Goal: Task Accomplishment & Management: Complete application form

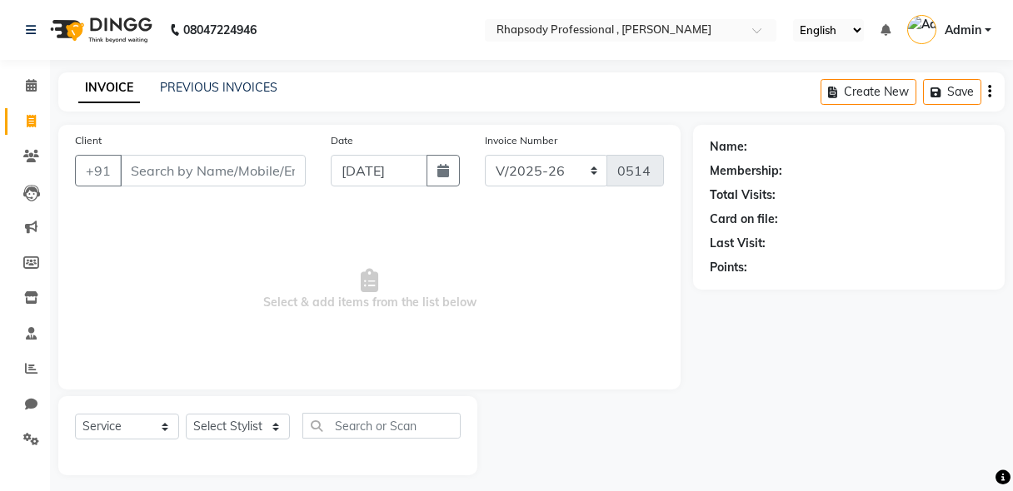
select select "8581"
select select "service"
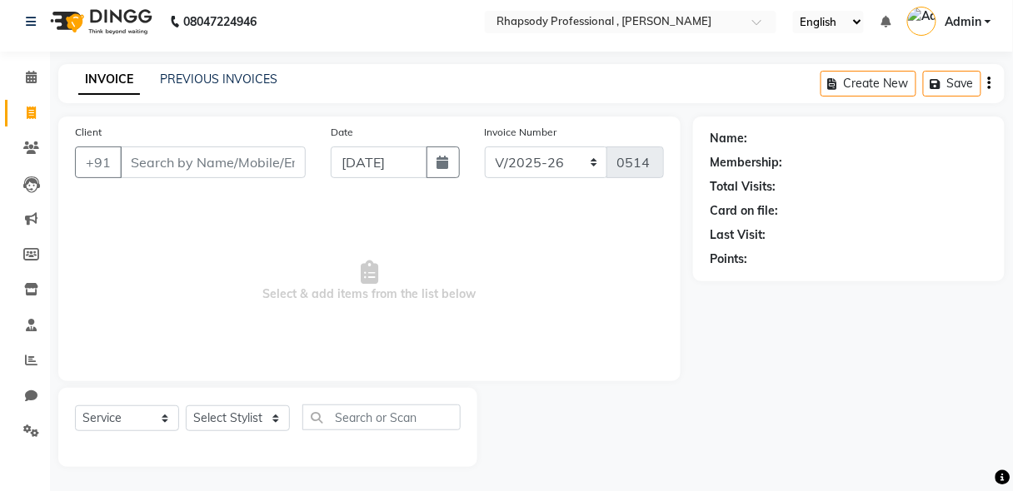
scroll to position [8, 0]
click at [250, 151] on input "Client" at bounding box center [213, 163] width 186 height 32
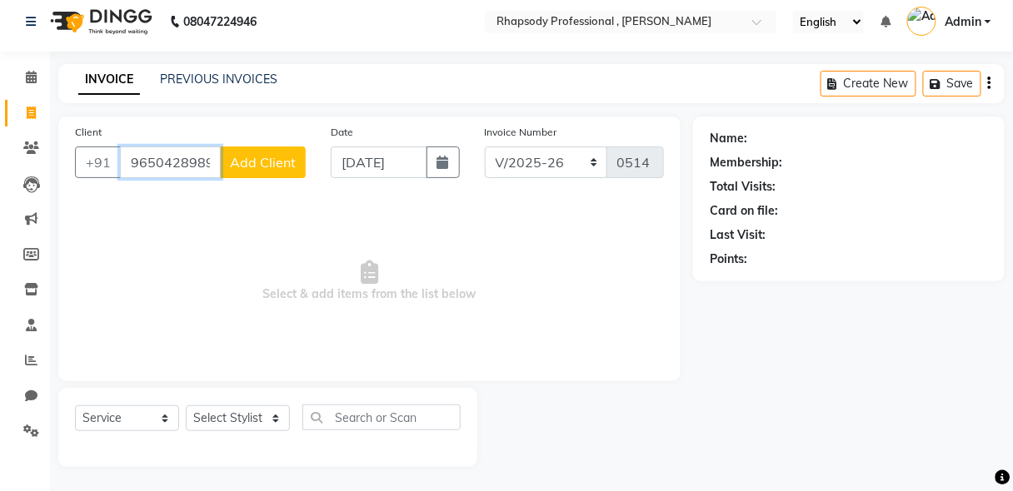
type input "9650428989"
click at [283, 166] on span "Add Client" at bounding box center [263, 162] width 66 height 17
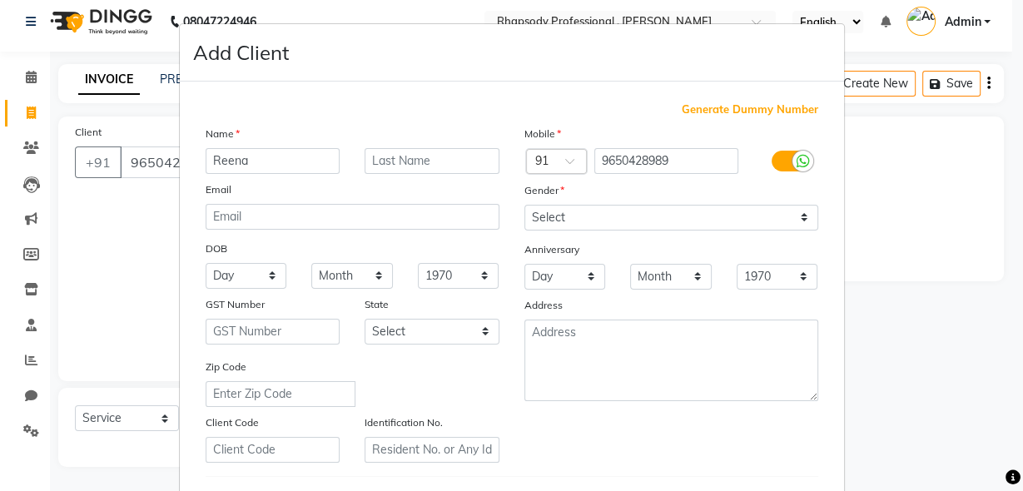
type input "Reena"
click at [381, 162] on input "text" at bounding box center [432, 161] width 135 height 26
type input "[PERSON_NAME]"
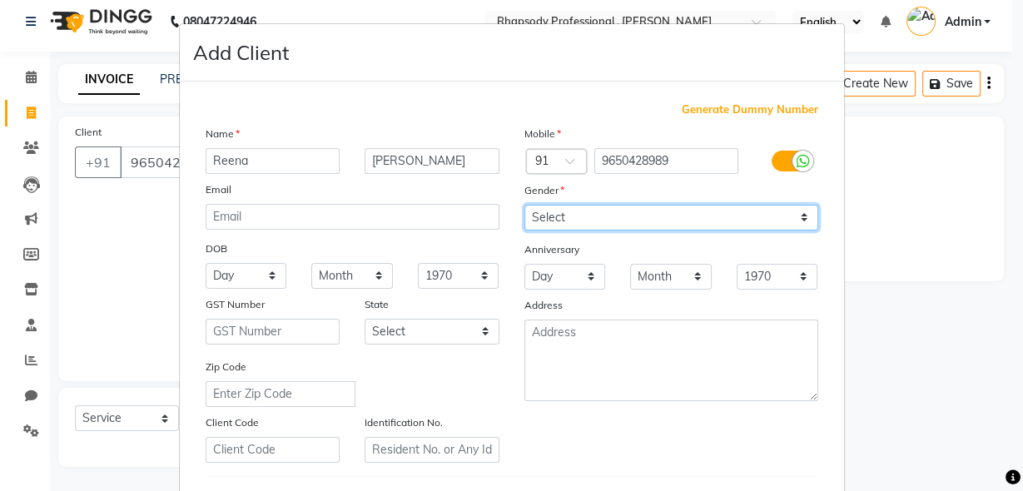
click at [749, 222] on select "Select [DEMOGRAPHIC_DATA] [DEMOGRAPHIC_DATA] Other Prefer Not To Say" at bounding box center [672, 218] width 294 height 26
select select "[DEMOGRAPHIC_DATA]"
click at [525, 205] on select "Select [DEMOGRAPHIC_DATA] [DEMOGRAPHIC_DATA] Other Prefer Not To Say" at bounding box center [672, 218] width 294 height 26
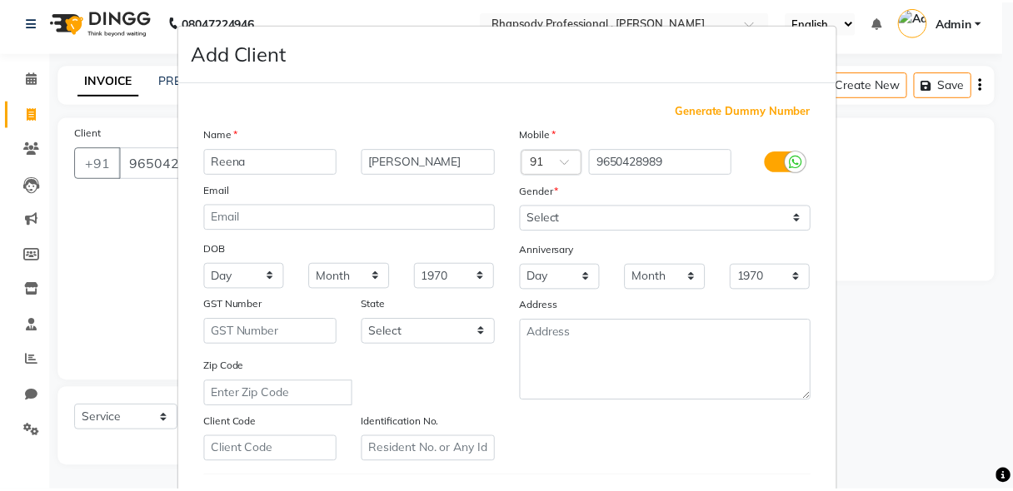
scroll to position [273, 0]
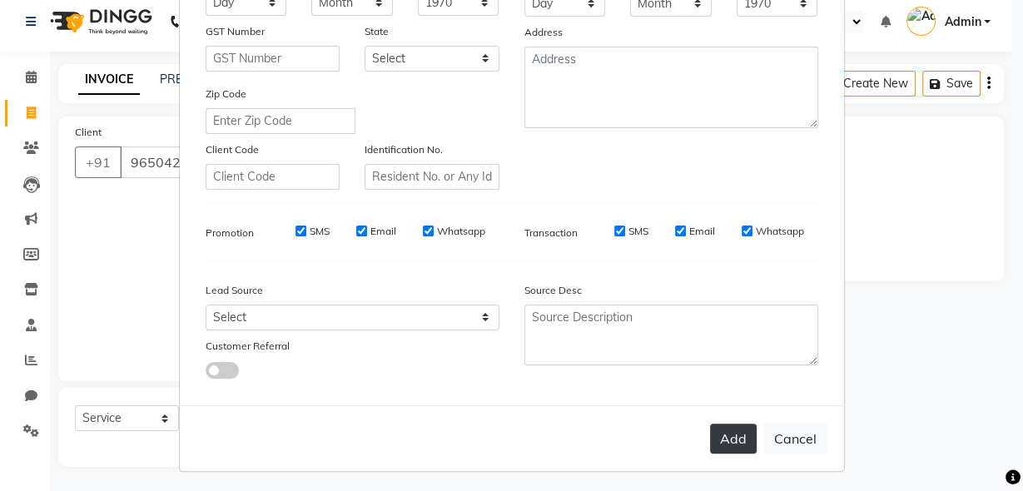
click at [724, 425] on button "Add" at bounding box center [733, 439] width 47 height 30
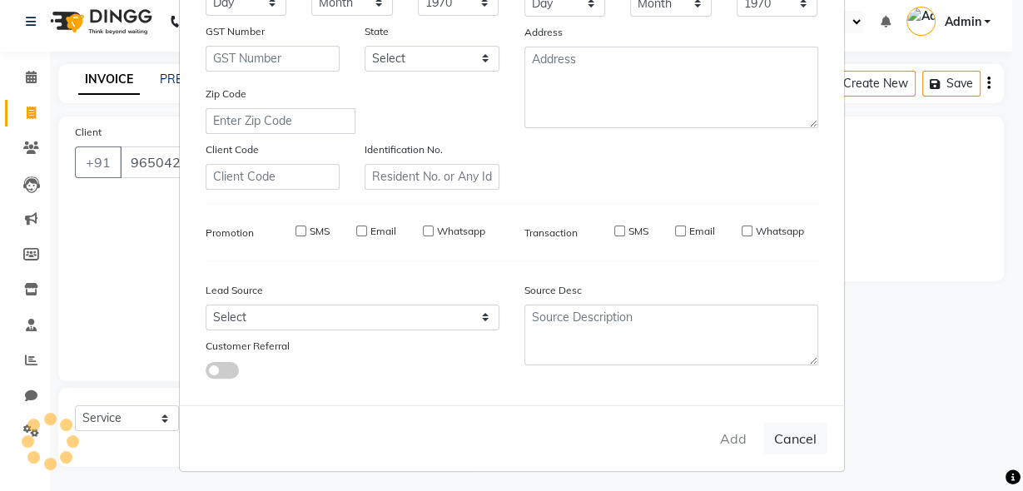
select select
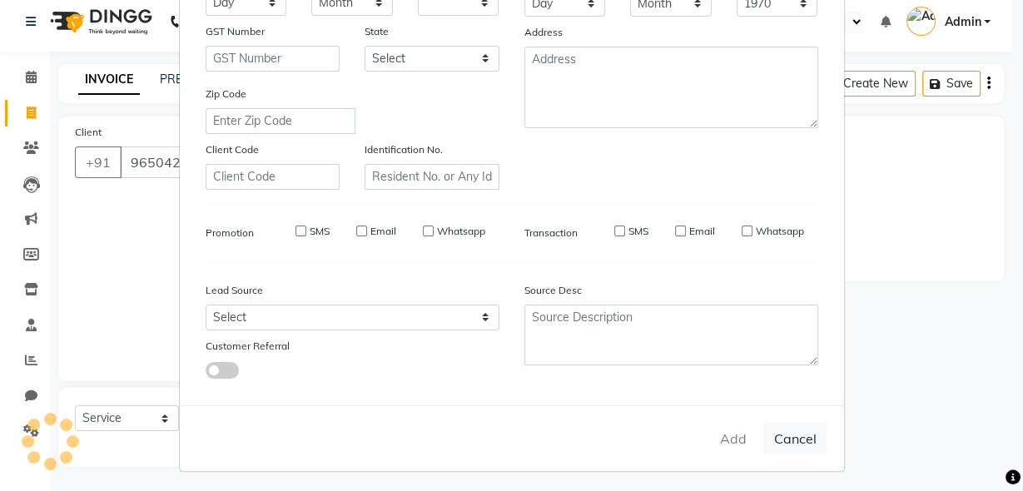
select select
checkbox input "false"
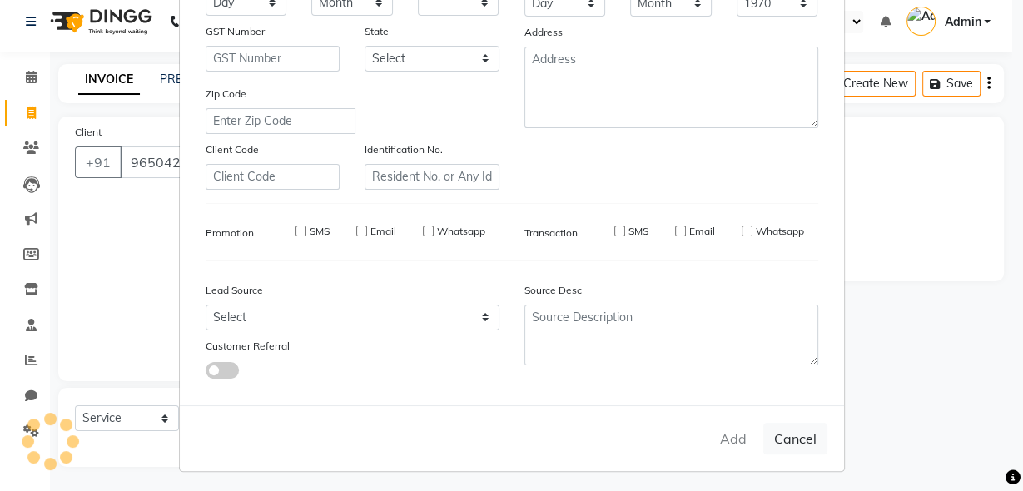
checkbox input "false"
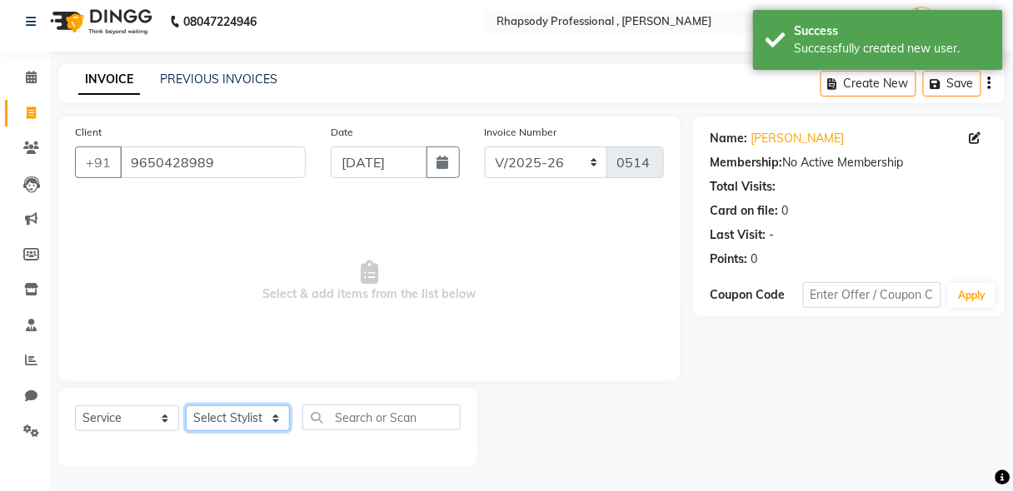
click at [220, 421] on select "Select Stylist [PERSON_NAME] [PERSON_NAME] Manager [PERSON_NAME] [PERSON_NAME] …" at bounding box center [238, 419] width 104 height 26
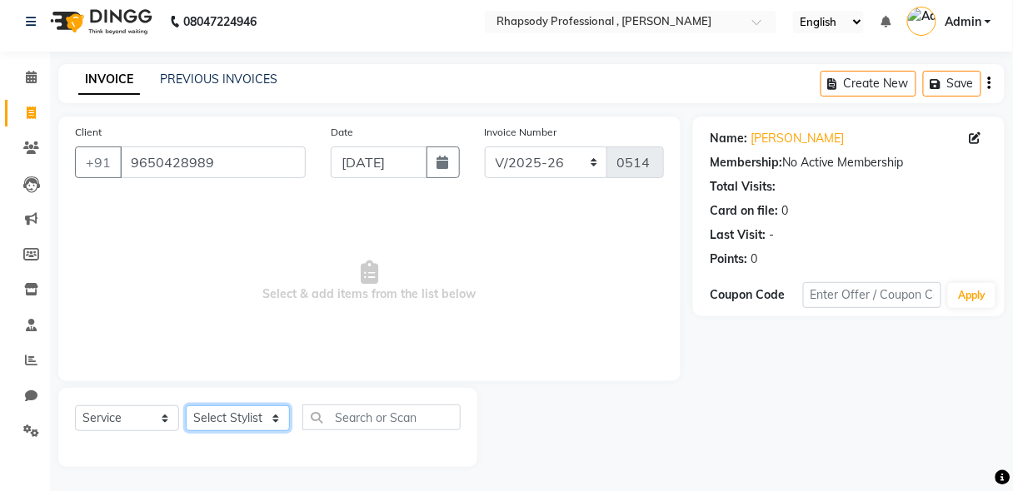
select select "85673"
click at [186, 406] on select "Select Stylist [PERSON_NAME] [PERSON_NAME] Manager [PERSON_NAME] [PERSON_NAME] …" at bounding box center [238, 419] width 104 height 26
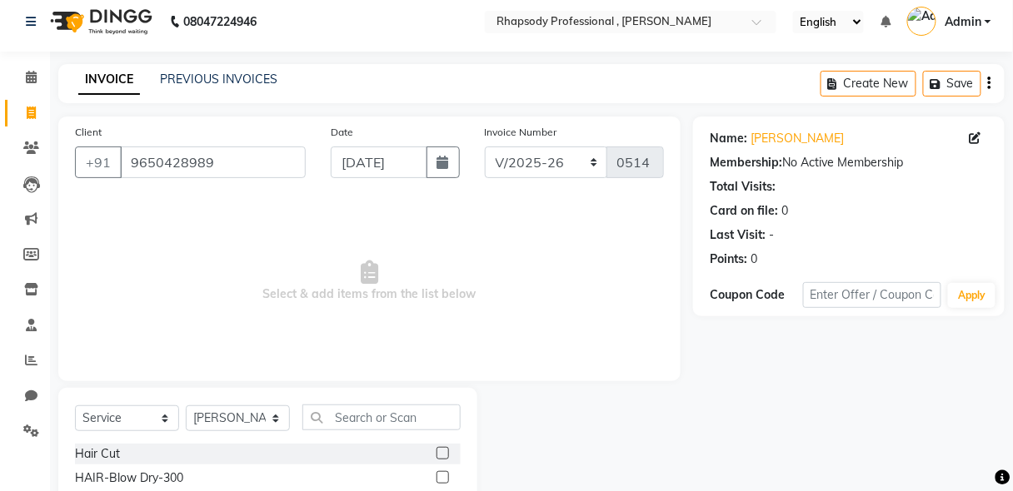
click at [436, 449] on label at bounding box center [442, 453] width 12 height 12
click at [436, 449] on input "checkbox" at bounding box center [441, 454] width 11 height 11
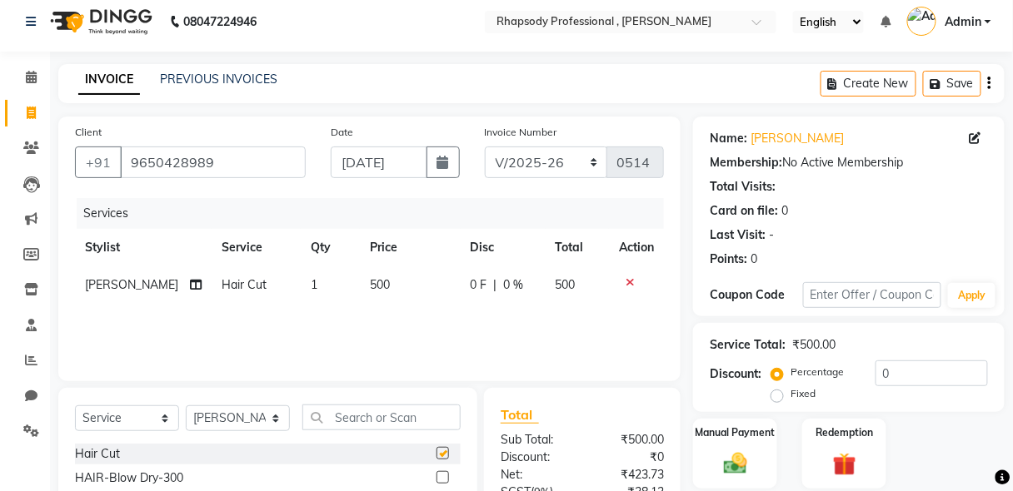
checkbox input "false"
click at [401, 417] on input "text" at bounding box center [381, 418] width 158 height 26
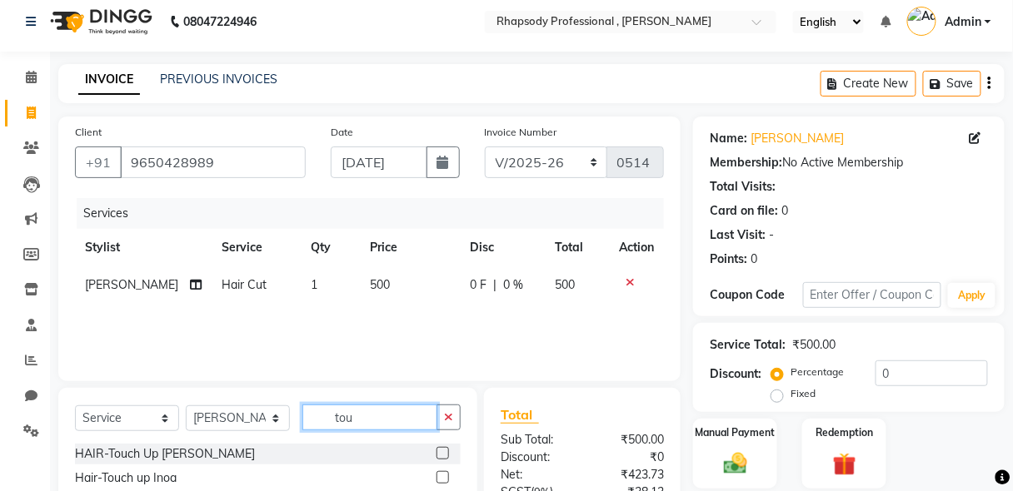
type input "tou"
click at [444, 478] on label at bounding box center [442, 477] width 12 height 12
click at [444, 478] on input "checkbox" at bounding box center [441, 478] width 11 height 11
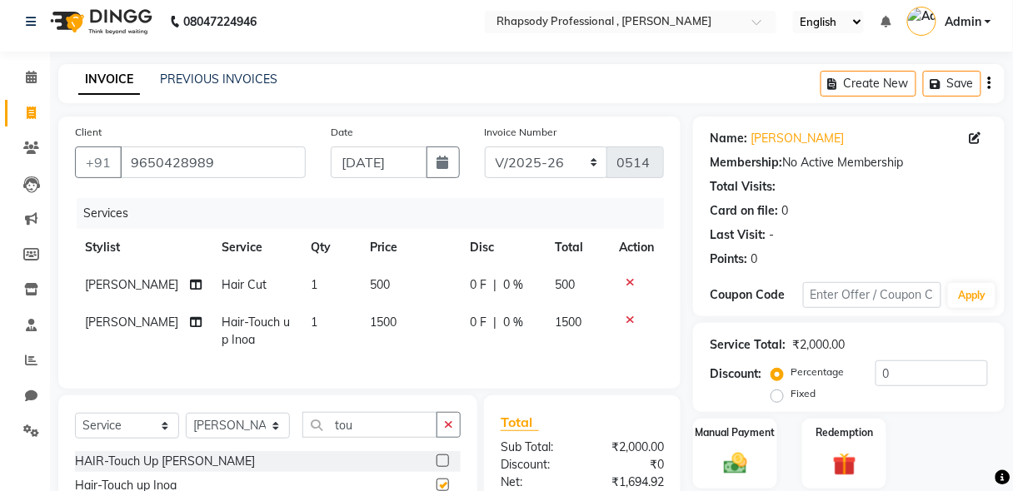
checkbox input "false"
click at [440, 430] on button "button" at bounding box center [448, 425] width 24 height 26
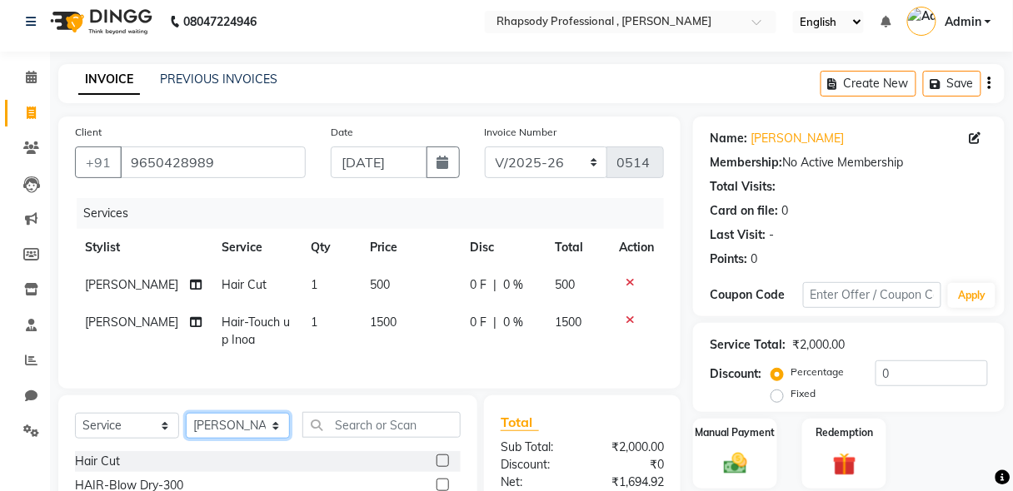
click at [226, 430] on select "Select Stylist [PERSON_NAME] [PERSON_NAME] Manager [PERSON_NAME] [PERSON_NAME] …" at bounding box center [238, 426] width 104 height 26
select select "85674"
click at [186, 423] on select "Select Stylist [PERSON_NAME] [PERSON_NAME] Manager [PERSON_NAME] [PERSON_NAME] …" at bounding box center [238, 426] width 104 height 26
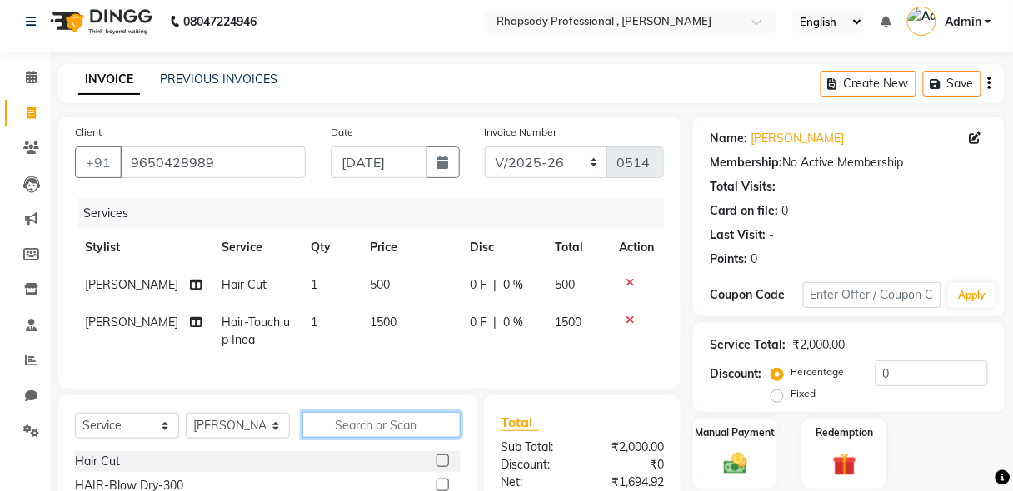
click at [371, 438] on input "text" at bounding box center [381, 425] width 158 height 26
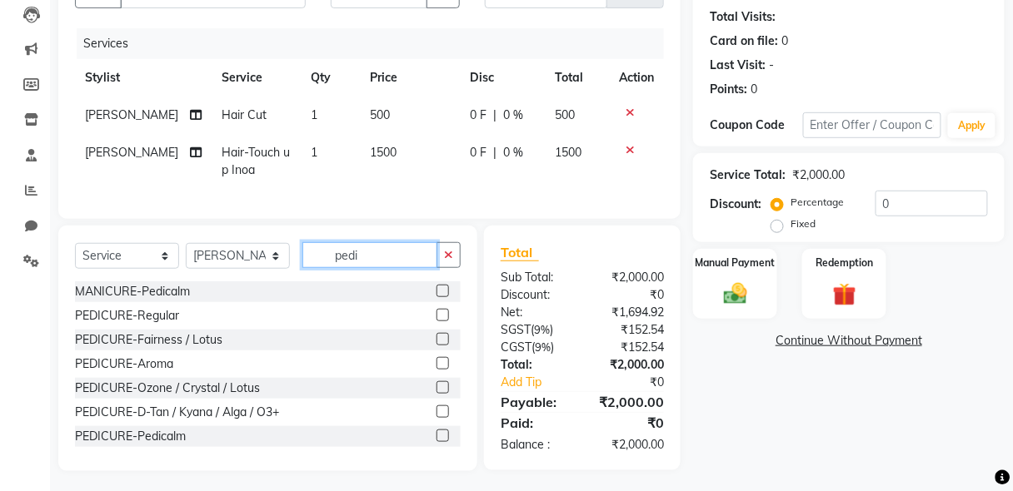
scroll to position [192, 0]
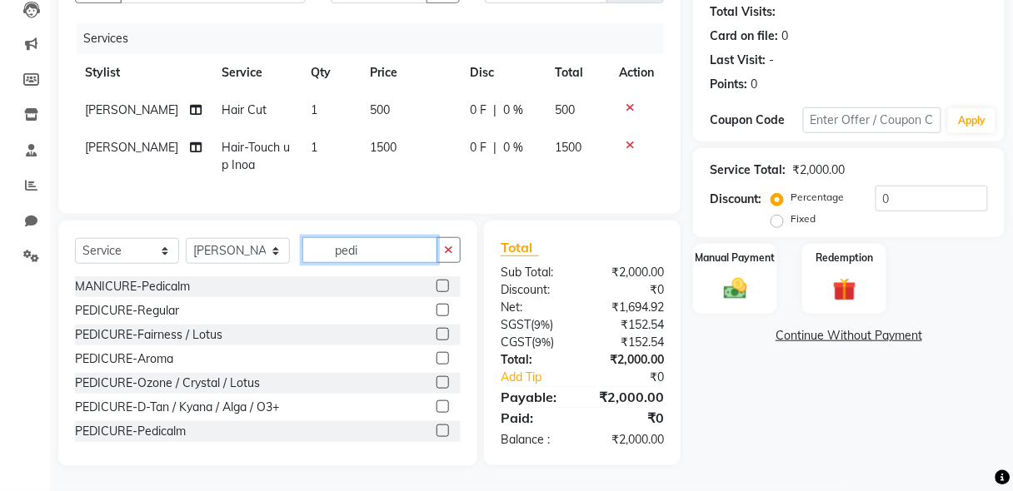
type input "pedi"
click at [436, 311] on label at bounding box center [442, 310] width 12 height 12
click at [436, 311] on input "checkbox" at bounding box center [441, 311] width 11 height 11
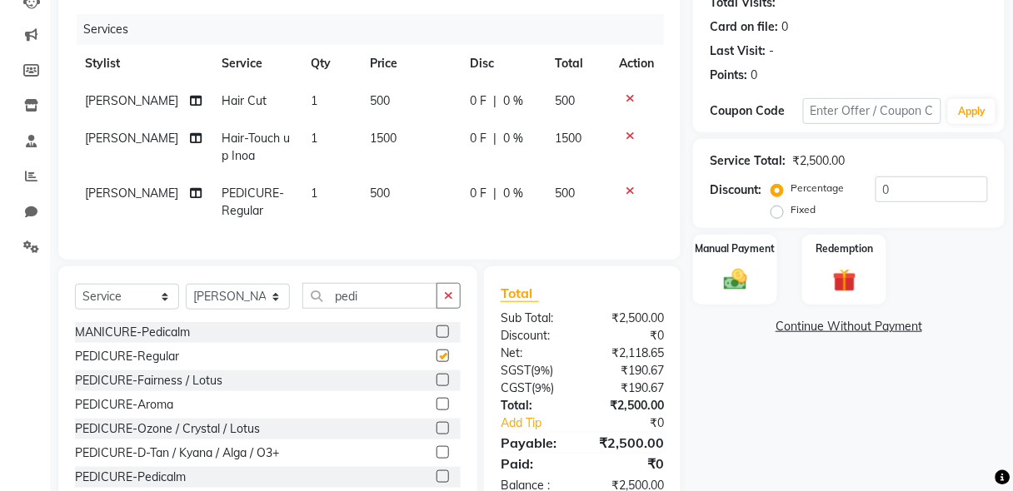
checkbox input "false"
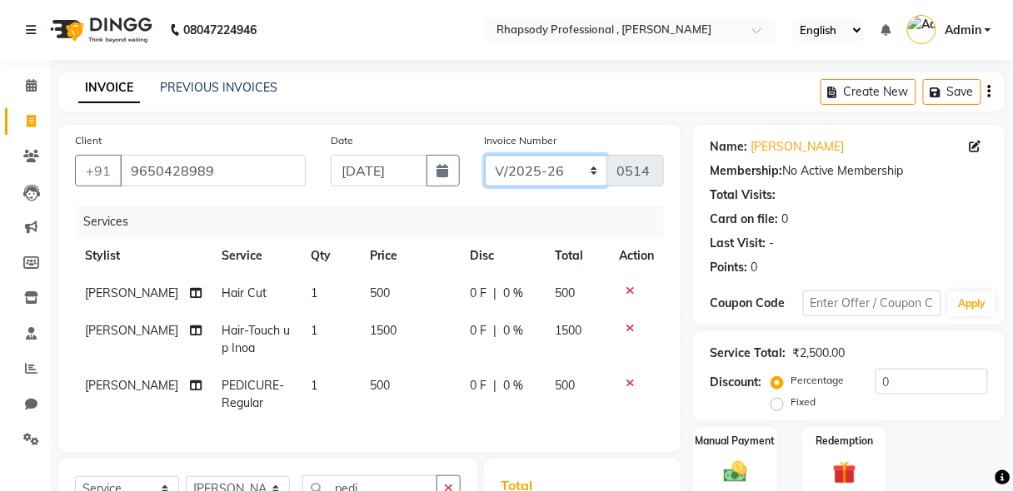
click at [559, 172] on select "RNV/2025-26 V/2025 V/2025-26" at bounding box center [546, 171] width 123 height 32
select select "8650"
click at [485, 155] on select "RNV/2025-26 V/2025 V/2025-26" at bounding box center [546, 171] width 123 height 32
type input "0463"
click at [988, 97] on button "button" at bounding box center [989, 91] width 3 height 39
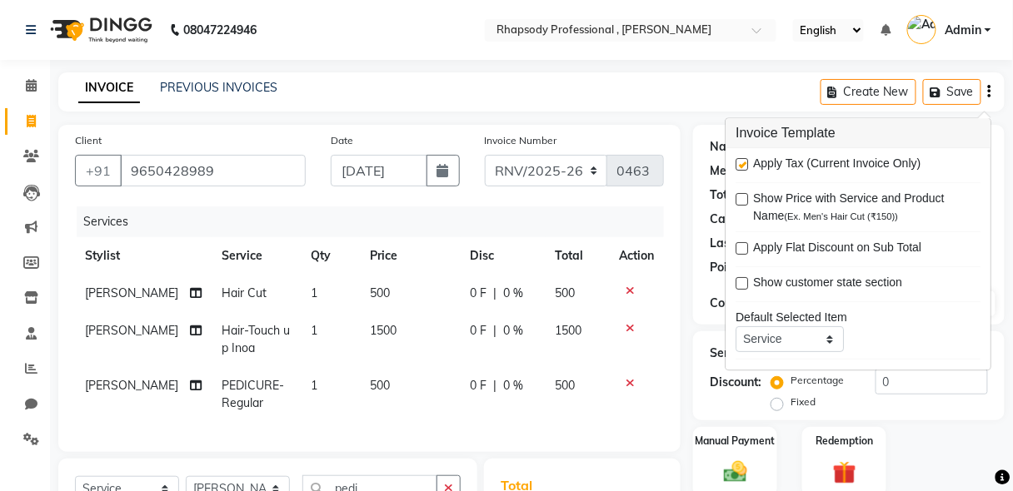
click at [743, 167] on label at bounding box center [741, 165] width 12 height 12
click at [743, 167] on input "checkbox" at bounding box center [740, 166] width 11 height 11
checkbox input "false"
click at [999, 295] on div "Name: [PERSON_NAME] Membership: No Active Membership Total Visits: Card on file…" at bounding box center [848, 225] width 311 height 200
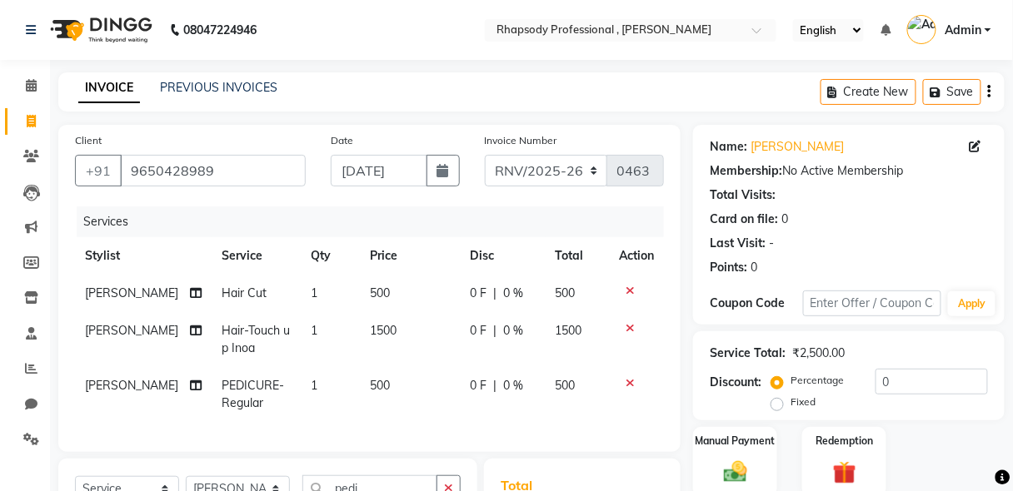
scroll to position [247, 0]
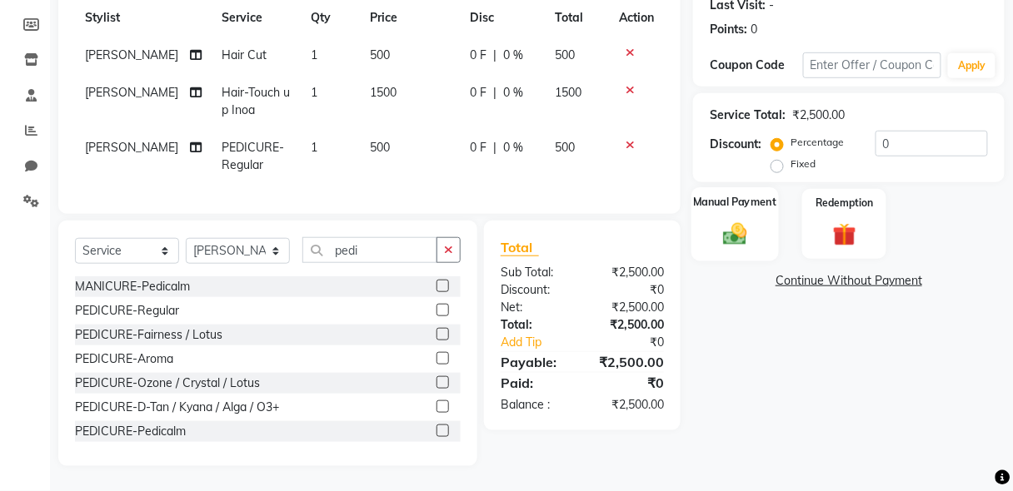
click at [725, 238] on div "Manual Payment" at bounding box center [734, 223] width 87 height 73
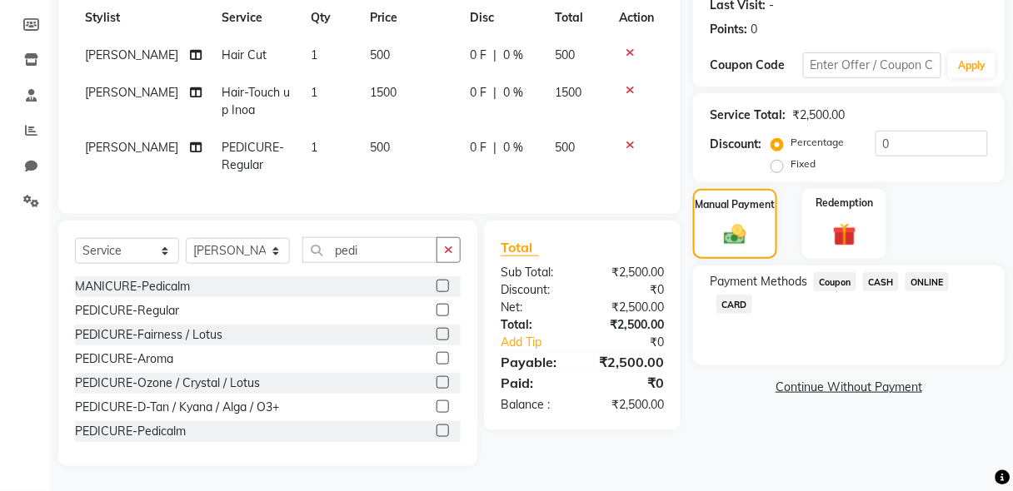
click at [883, 272] on span "CASH" at bounding box center [881, 281] width 36 height 19
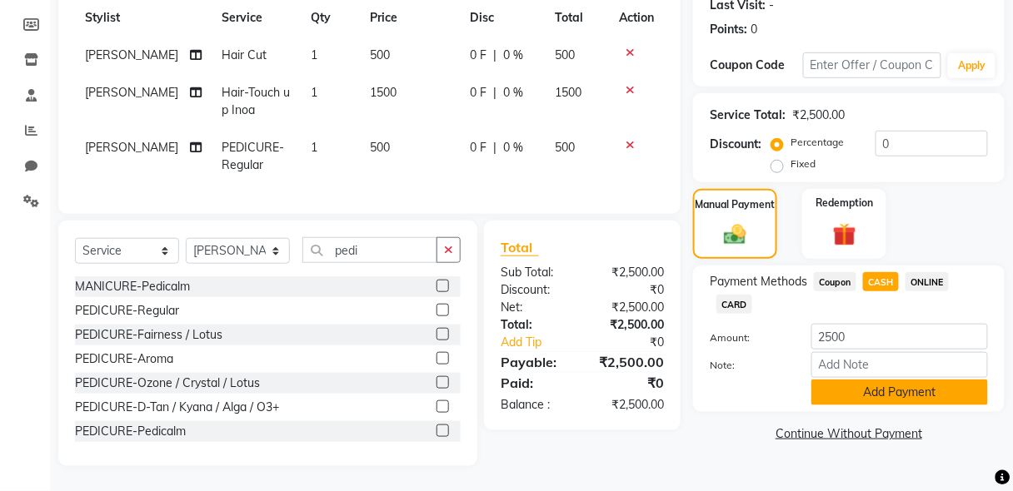
click at [909, 390] on button "Add Payment" at bounding box center [899, 393] width 177 height 26
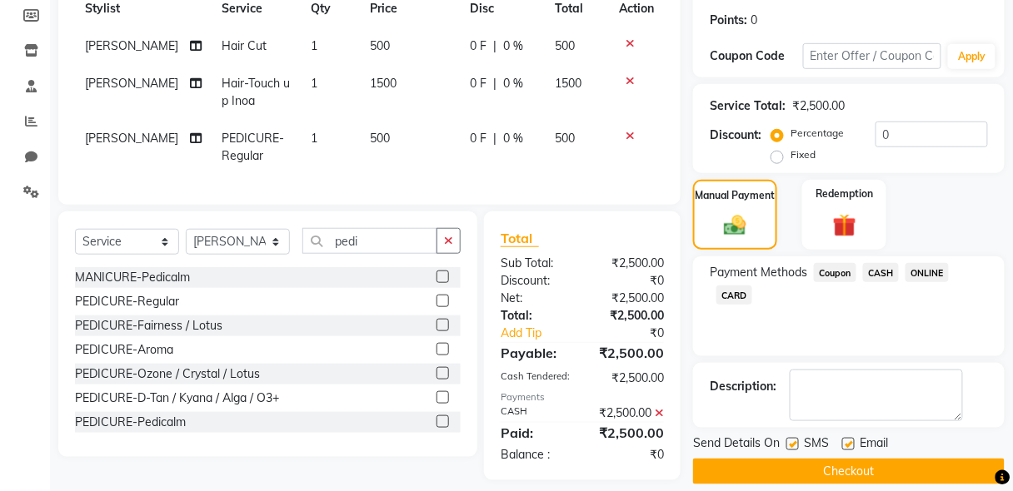
click at [873, 474] on button "Checkout" at bounding box center [848, 472] width 311 height 26
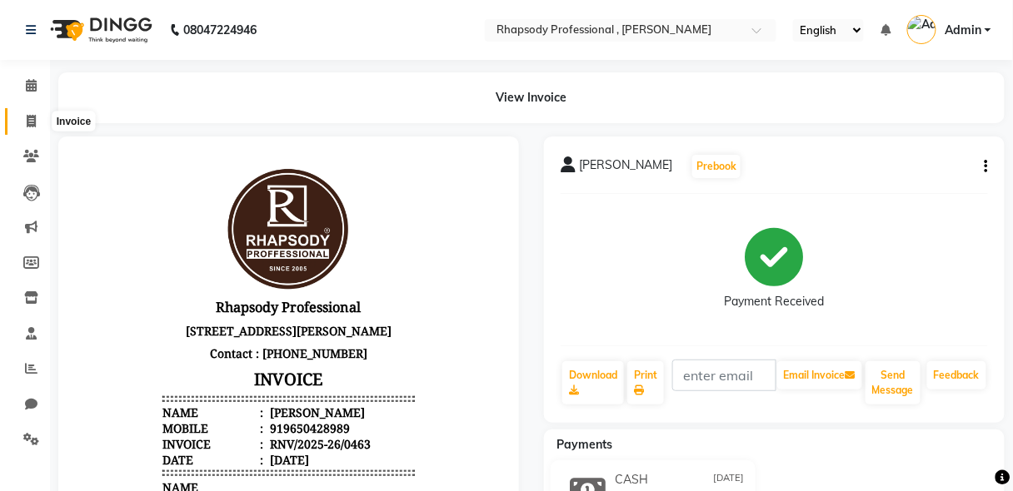
click at [31, 125] on icon at bounding box center [31, 121] width 9 height 12
select select "service"
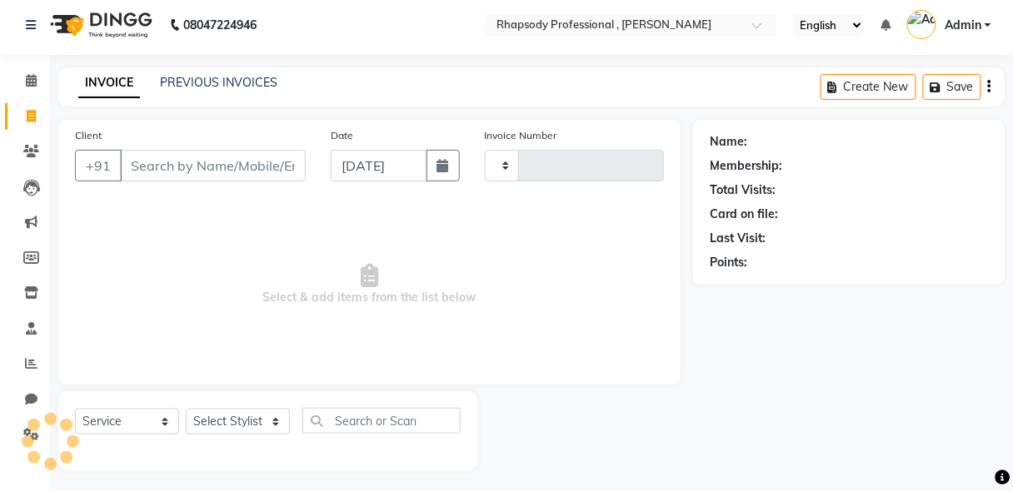
type input "0514"
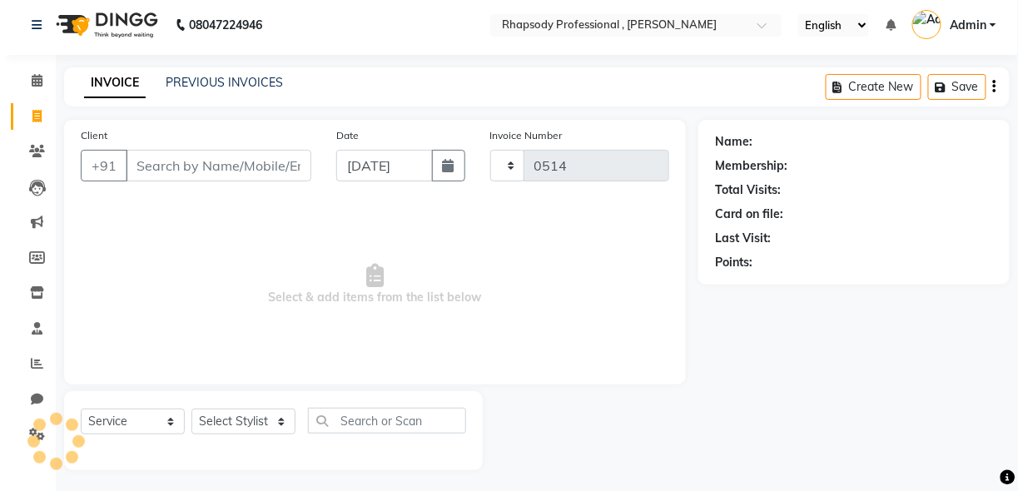
scroll to position [8, 0]
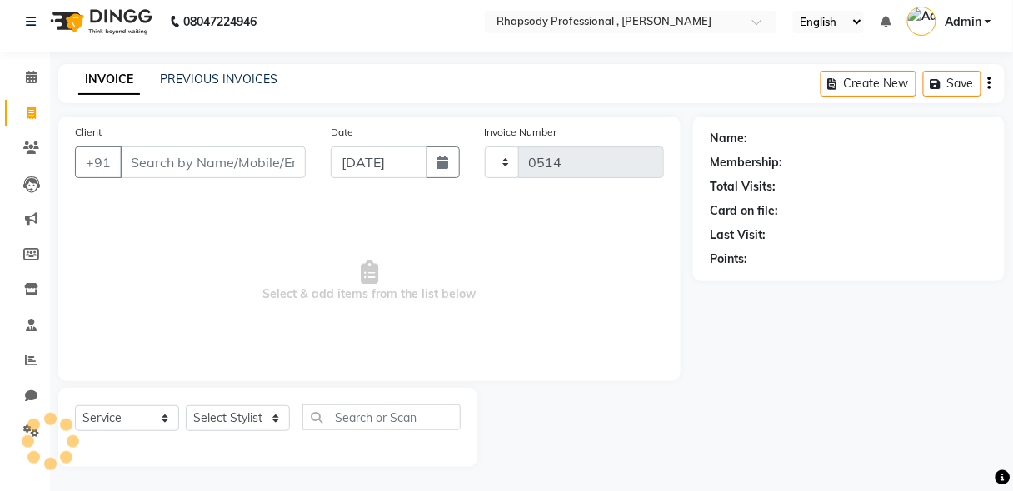
select select "8581"
click at [172, 172] on input "Client" at bounding box center [213, 163] width 186 height 32
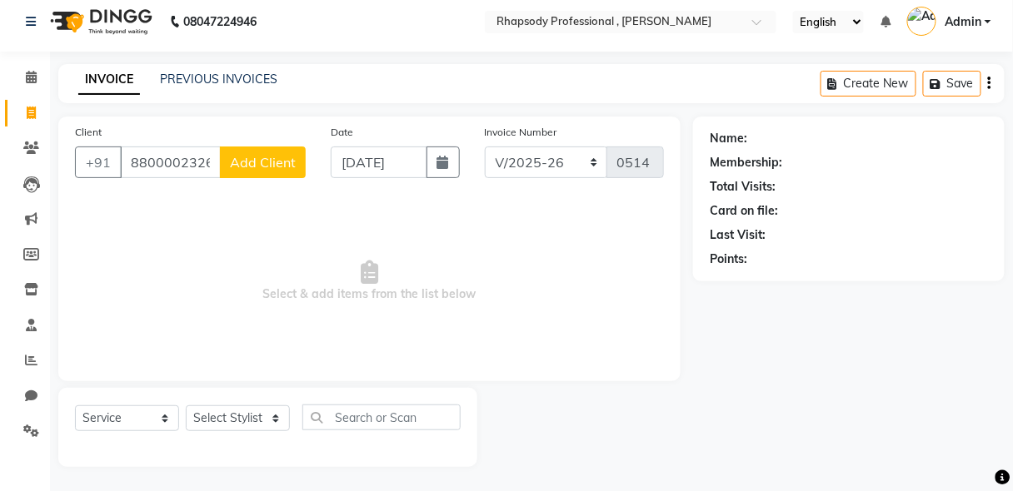
type input "8800002326"
click at [275, 171] on button "Add Client" at bounding box center [263, 163] width 86 height 32
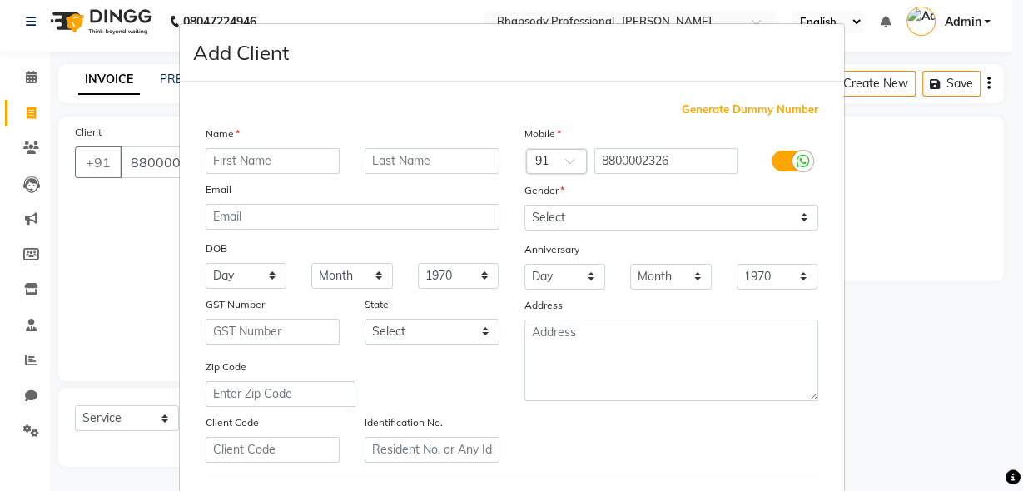
click at [246, 162] on input "text" at bounding box center [273, 161] width 135 height 26
type input "[PERSON_NAME]"
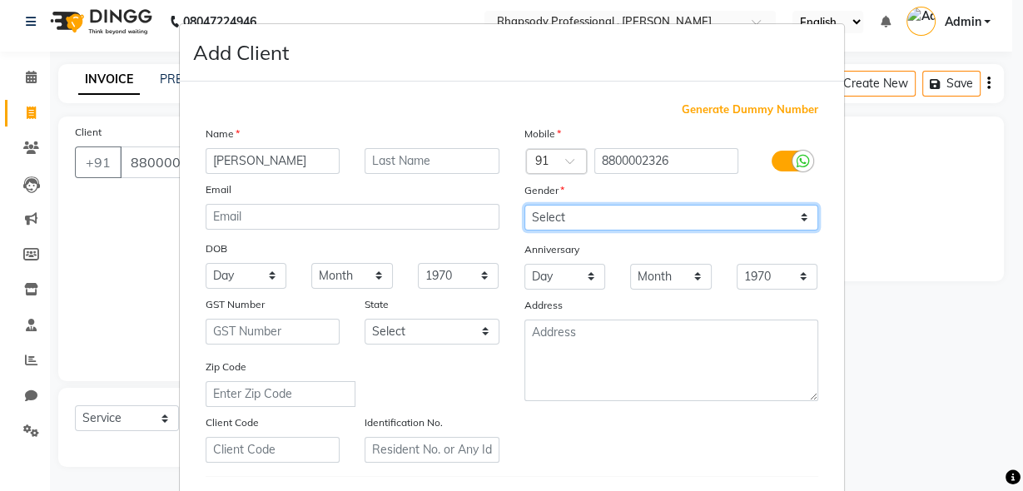
click at [648, 222] on select "Select [DEMOGRAPHIC_DATA] [DEMOGRAPHIC_DATA] Other Prefer Not To Say" at bounding box center [672, 218] width 294 height 26
select select "[DEMOGRAPHIC_DATA]"
click at [525, 205] on select "Select [DEMOGRAPHIC_DATA] [DEMOGRAPHIC_DATA] Other Prefer Not To Say" at bounding box center [672, 218] width 294 height 26
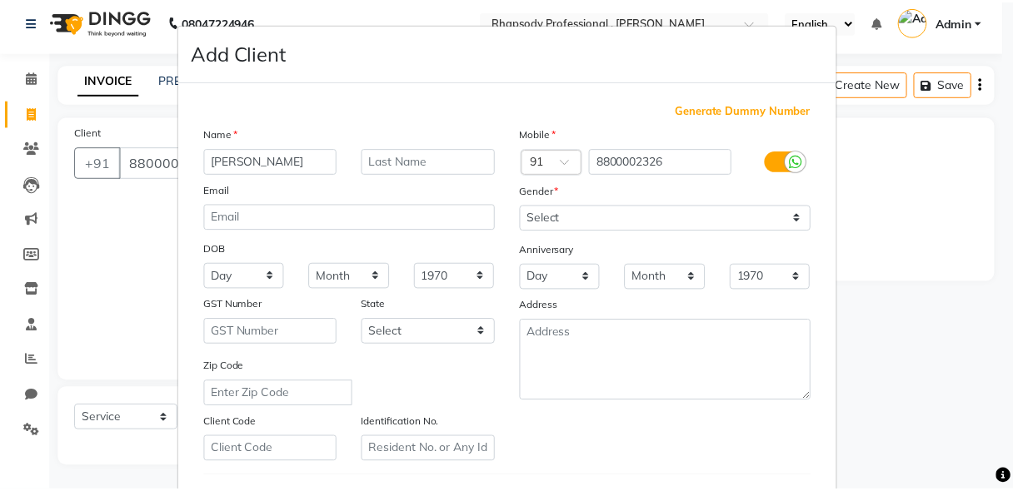
scroll to position [273, 0]
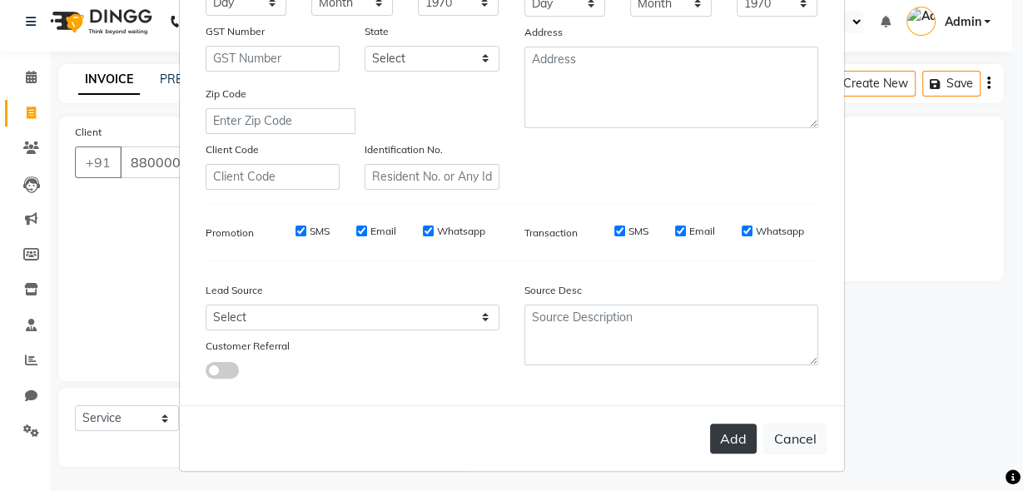
click at [726, 434] on button "Add" at bounding box center [733, 439] width 47 height 30
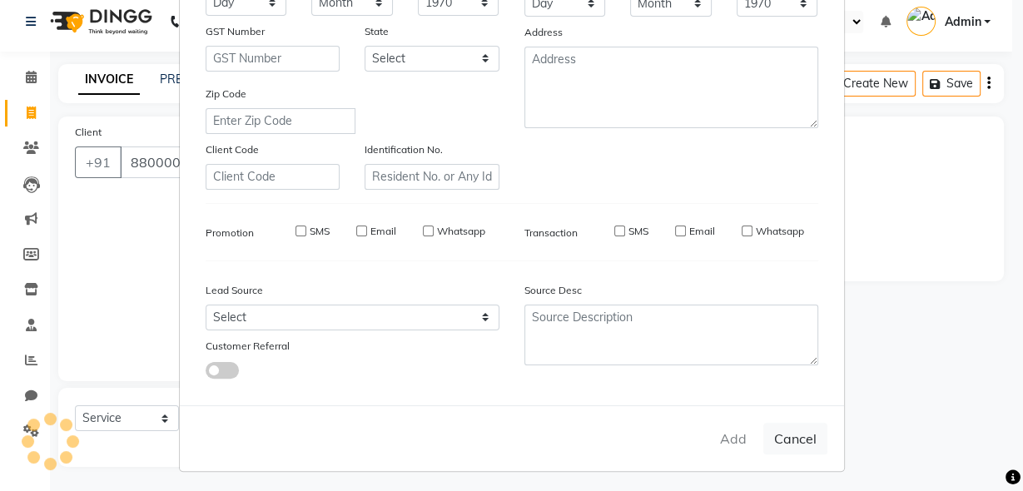
select select
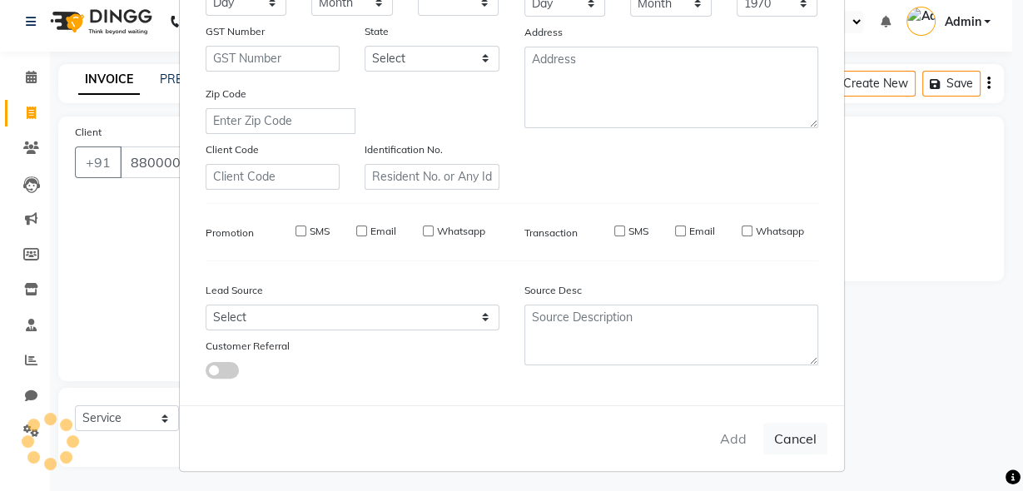
select select
checkbox input "false"
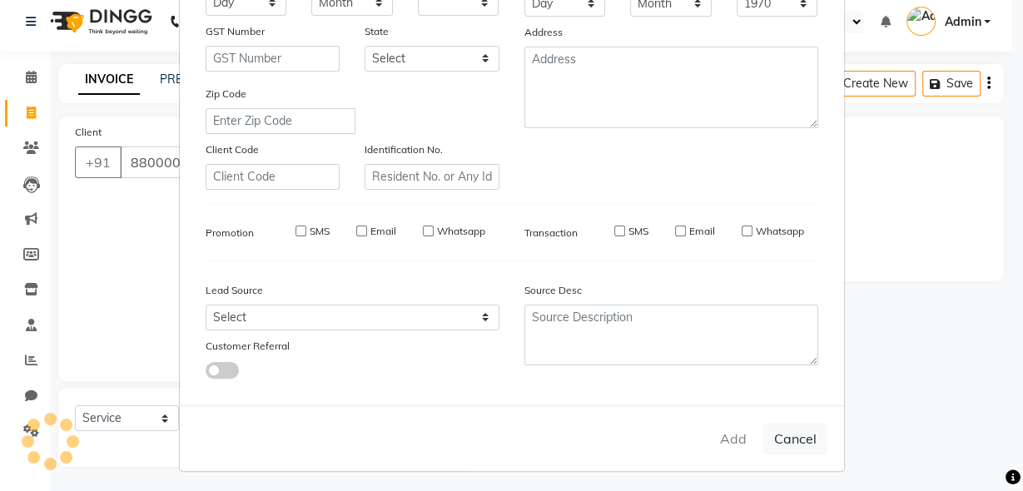
checkbox input "false"
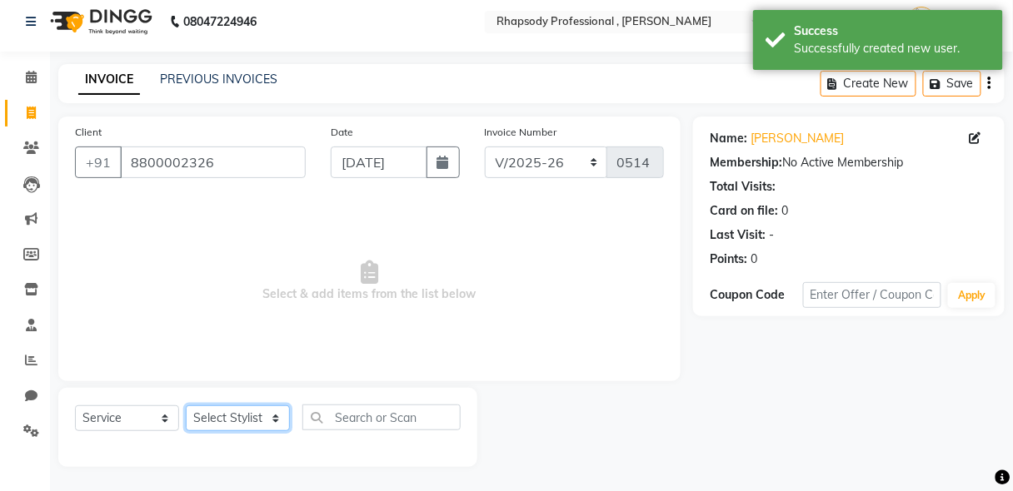
click at [231, 426] on select "Select Stylist [PERSON_NAME] [PERSON_NAME] Manager [PERSON_NAME] [PERSON_NAME] …" at bounding box center [238, 419] width 104 height 26
select select "85674"
click at [186, 406] on select "Select Stylist [PERSON_NAME] [PERSON_NAME] Manager [PERSON_NAME] [PERSON_NAME] …" at bounding box center [238, 419] width 104 height 26
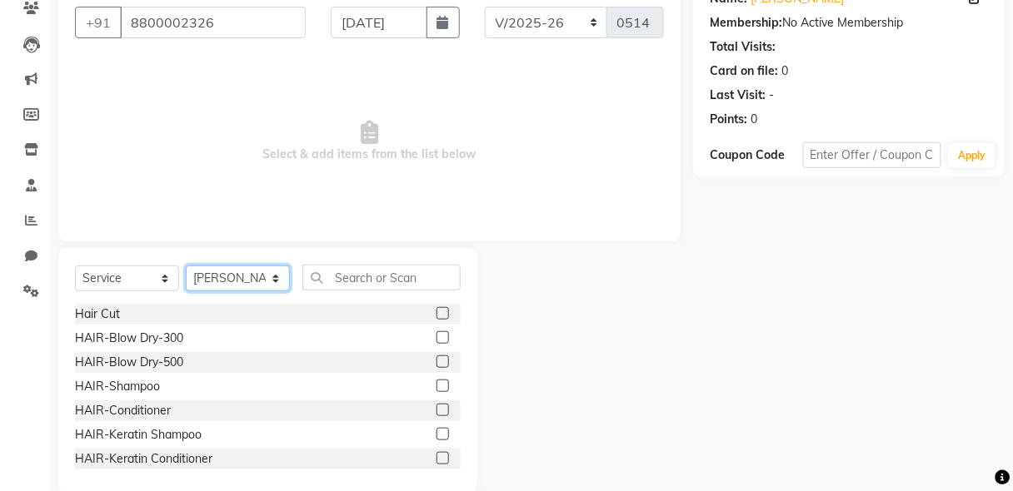
scroll to position [174, 0]
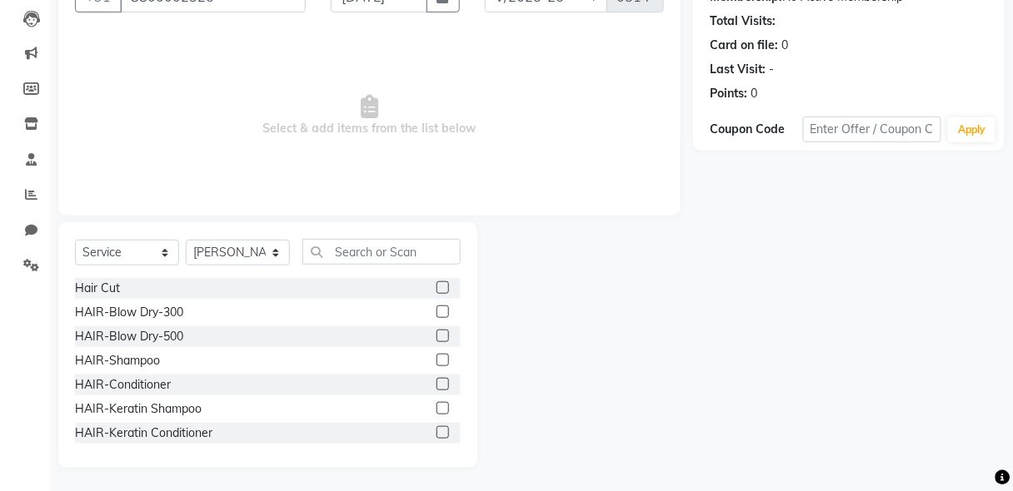
click at [436, 311] on label at bounding box center [442, 312] width 12 height 12
click at [436, 311] on input "checkbox" at bounding box center [441, 312] width 11 height 11
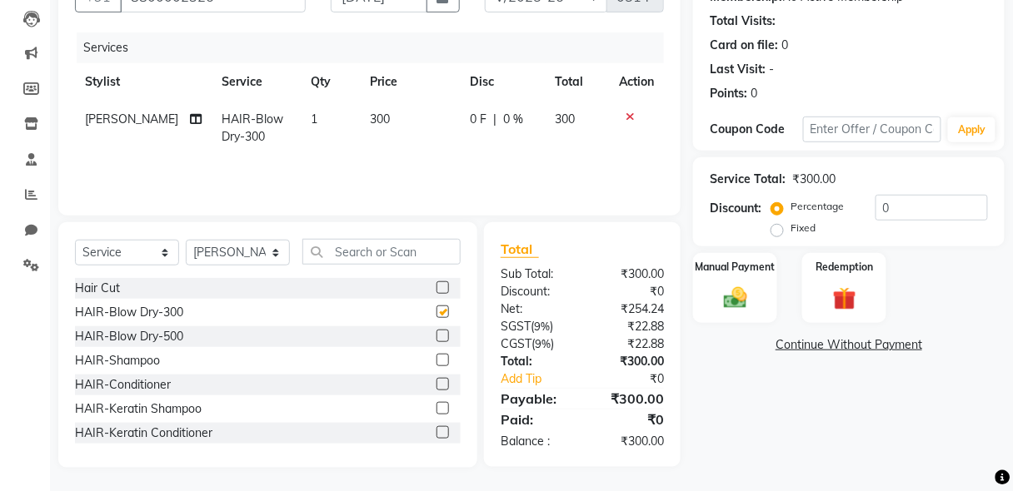
checkbox input "false"
click at [393, 254] on input "text" at bounding box center [381, 252] width 158 height 26
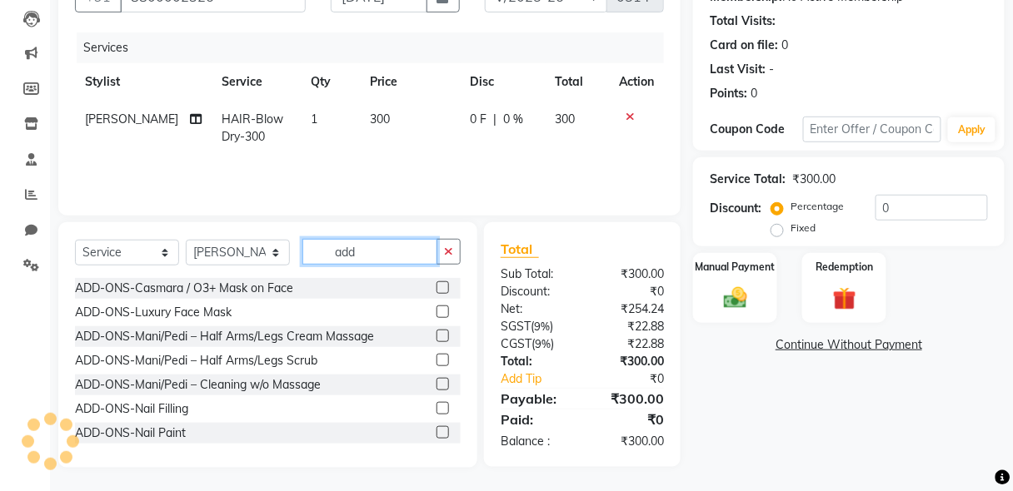
type input "add"
click at [436, 405] on label at bounding box center [442, 408] width 12 height 12
click at [436, 405] on input "checkbox" at bounding box center [441, 409] width 11 height 11
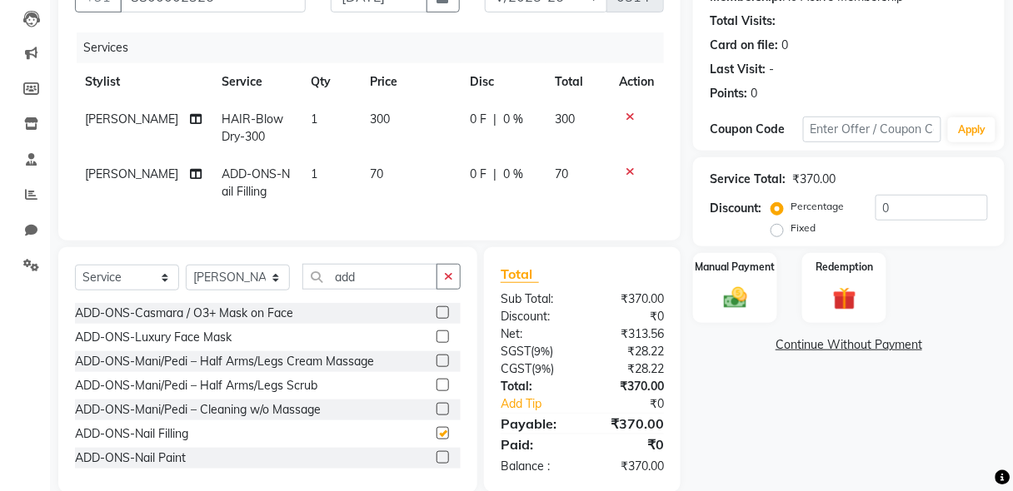
checkbox input "false"
click at [731, 299] on img at bounding box center [734, 298] width 39 height 28
click at [760, 295] on div "Manual Payment" at bounding box center [734, 287] width 87 height 73
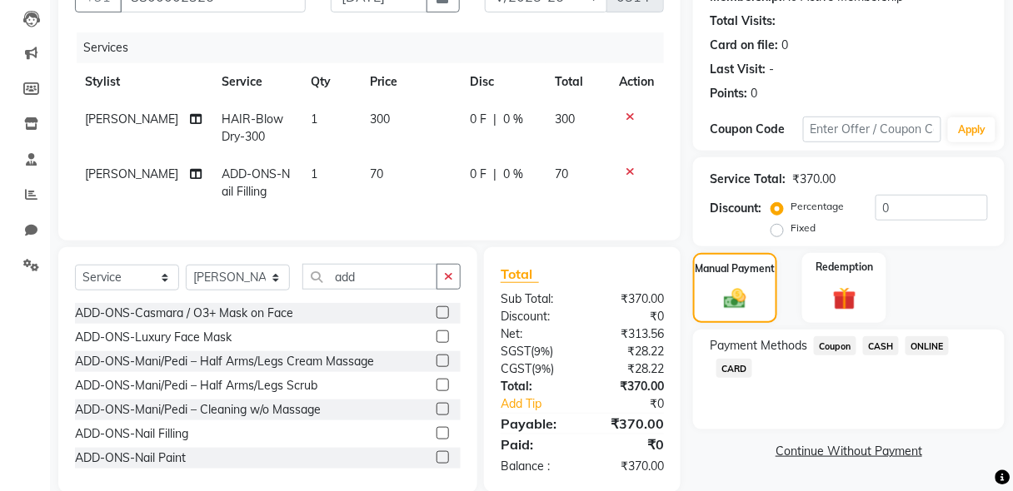
click at [933, 338] on span "ONLINE" at bounding box center [926, 345] width 43 height 19
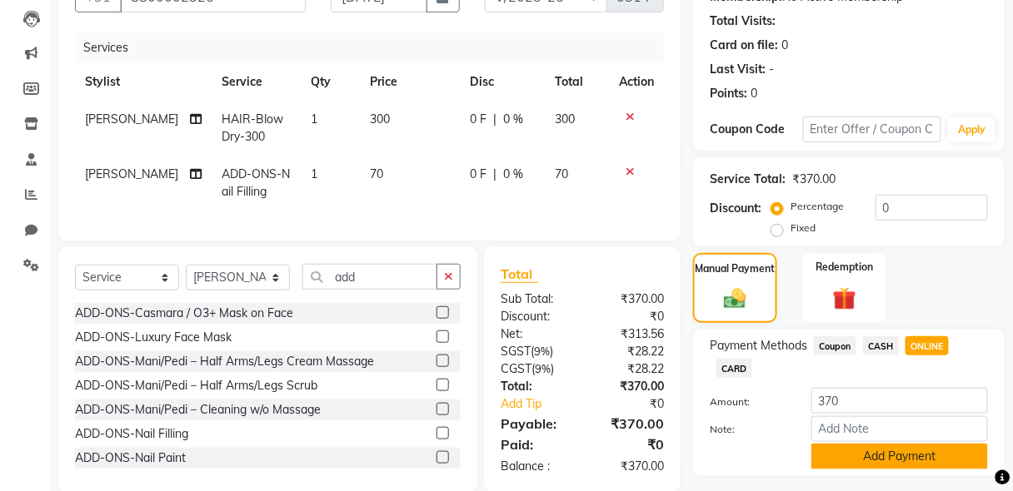
click at [917, 460] on button "Add Payment" at bounding box center [899, 457] width 177 height 26
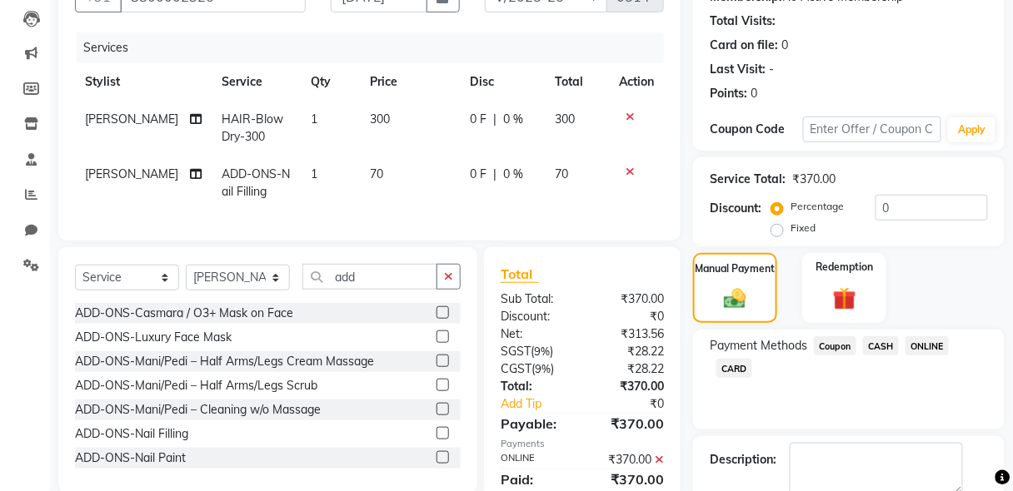
scroll to position [264, 0]
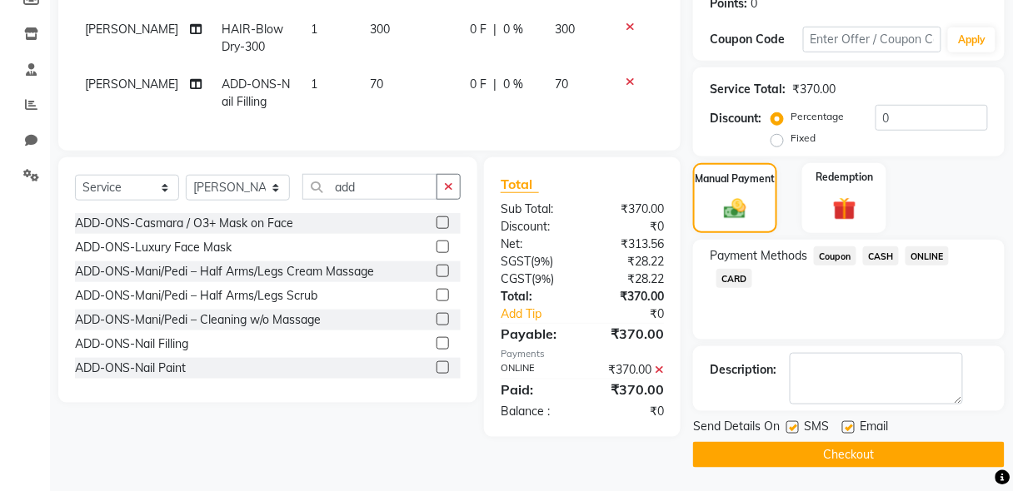
click at [876, 462] on button "Checkout" at bounding box center [848, 455] width 311 height 26
